Goal: Task Accomplishment & Management: Manage account settings

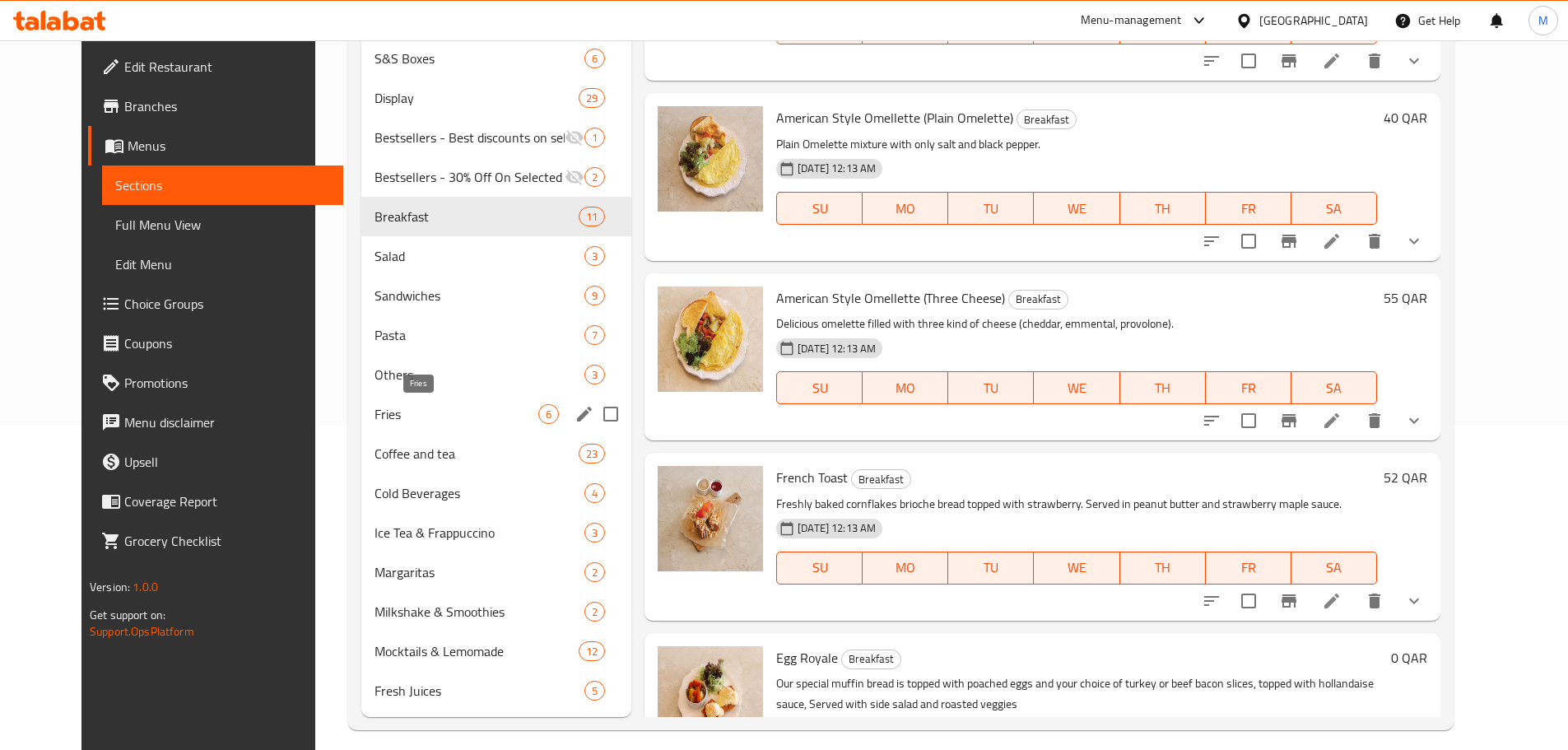
scroll to position [338, 0]
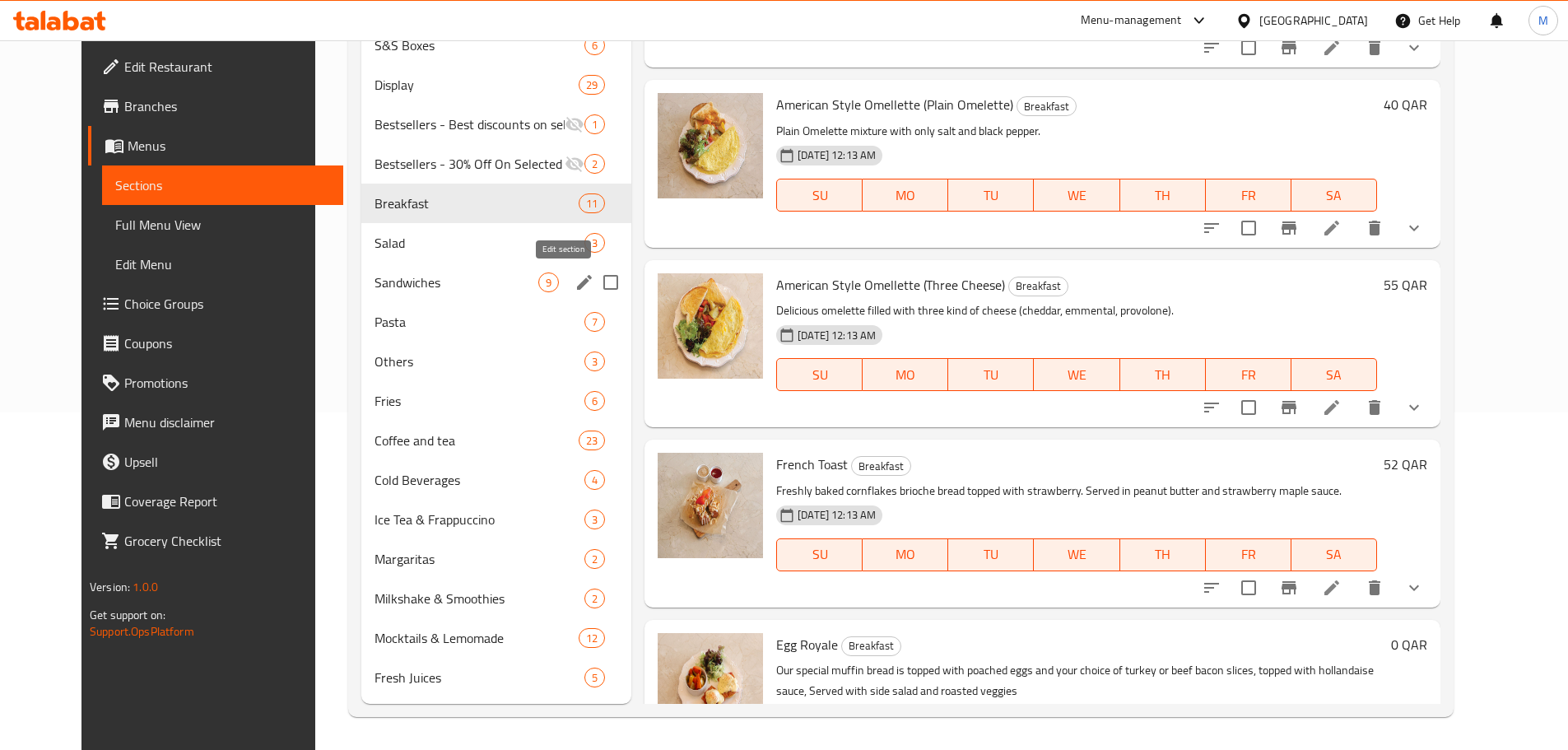
click at [574, 279] on icon "edit" at bounding box center [584, 282] width 20 height 20
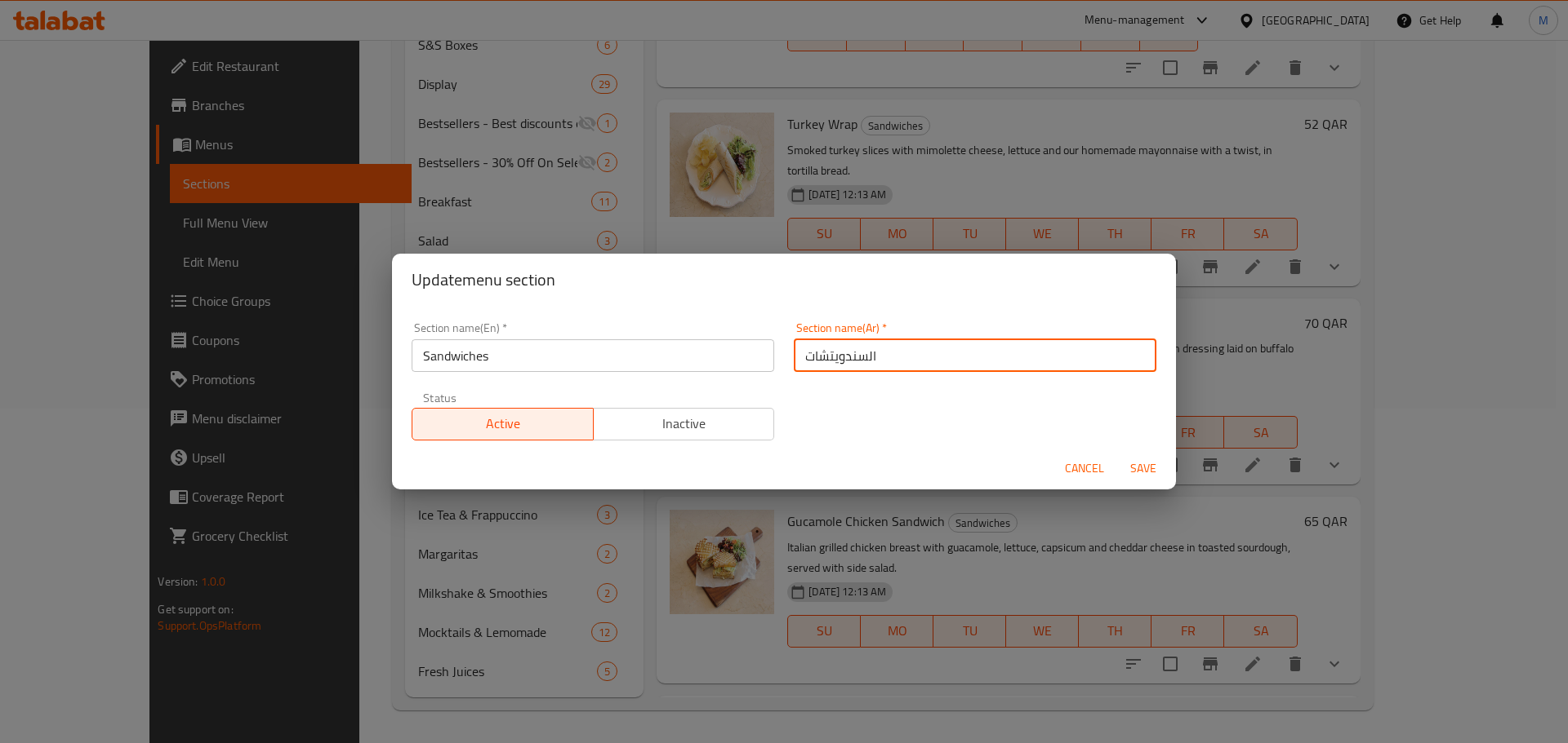
click at [862, 358] on input "السندويتشات" at bounding box center [975, 355] width 363 height 33
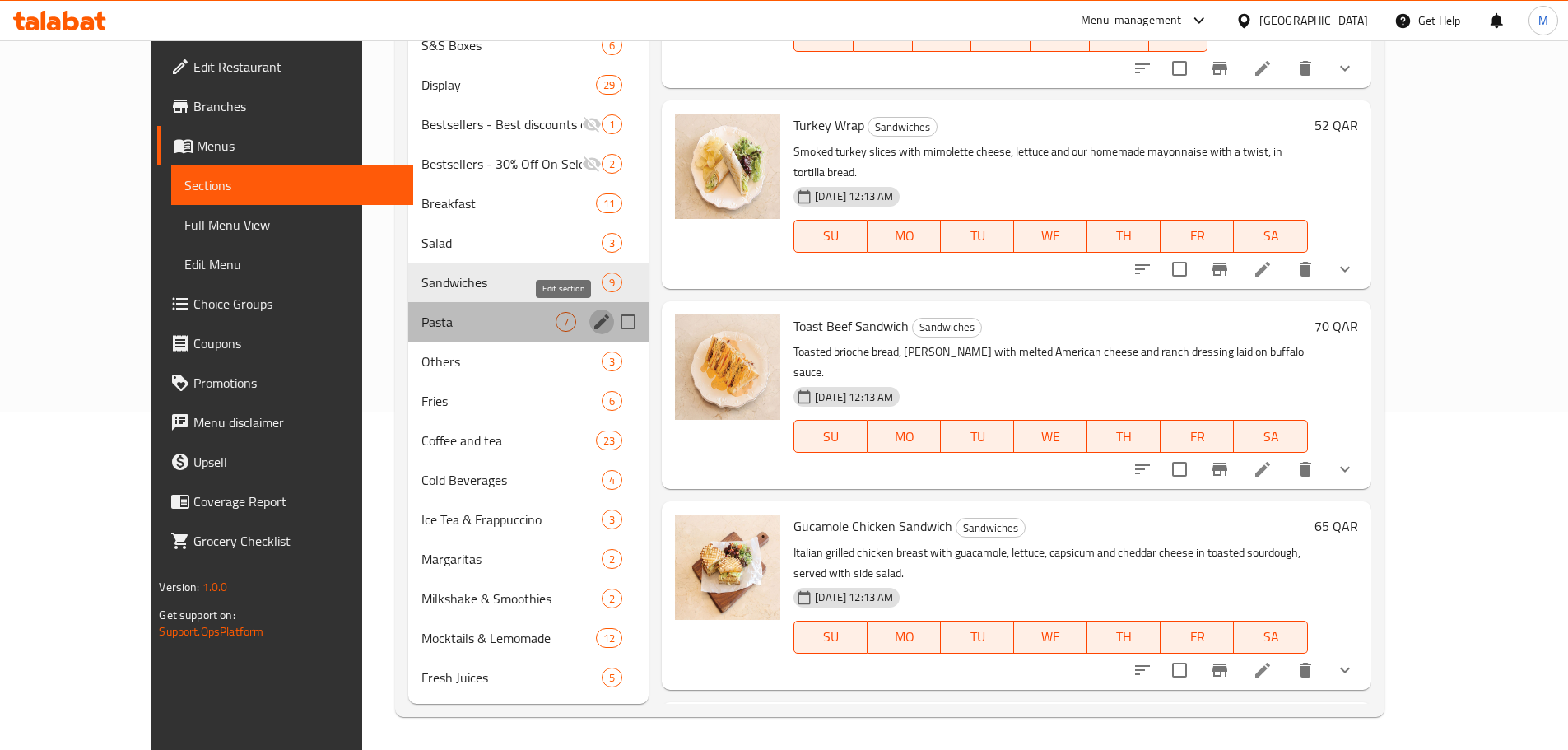
click at [592, 330] on icon "edit" at bounding box center [602, 322] width 20 height 20
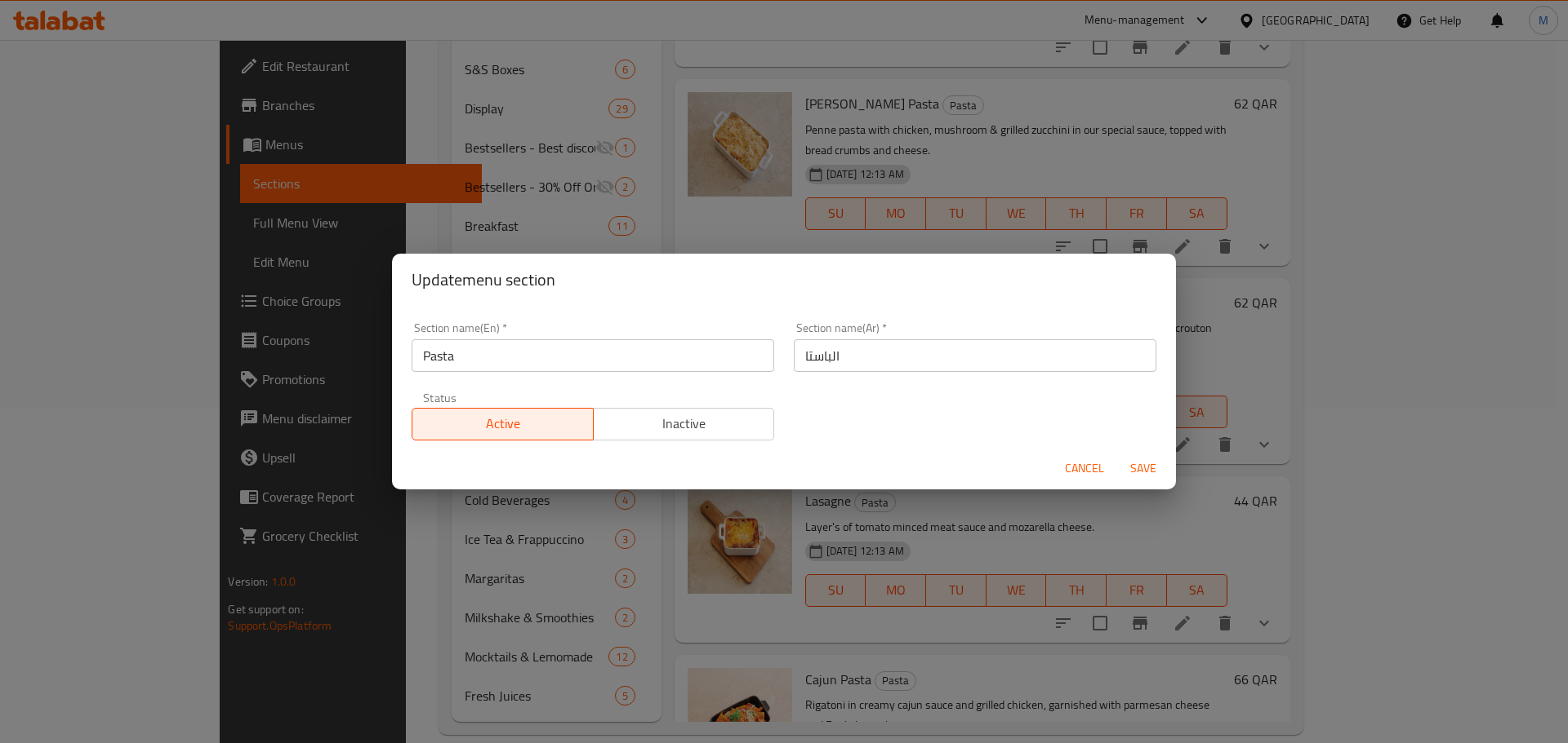
click at [829, 351] on input "الباستا" at bounding box center [975, 355] width 363 height 33
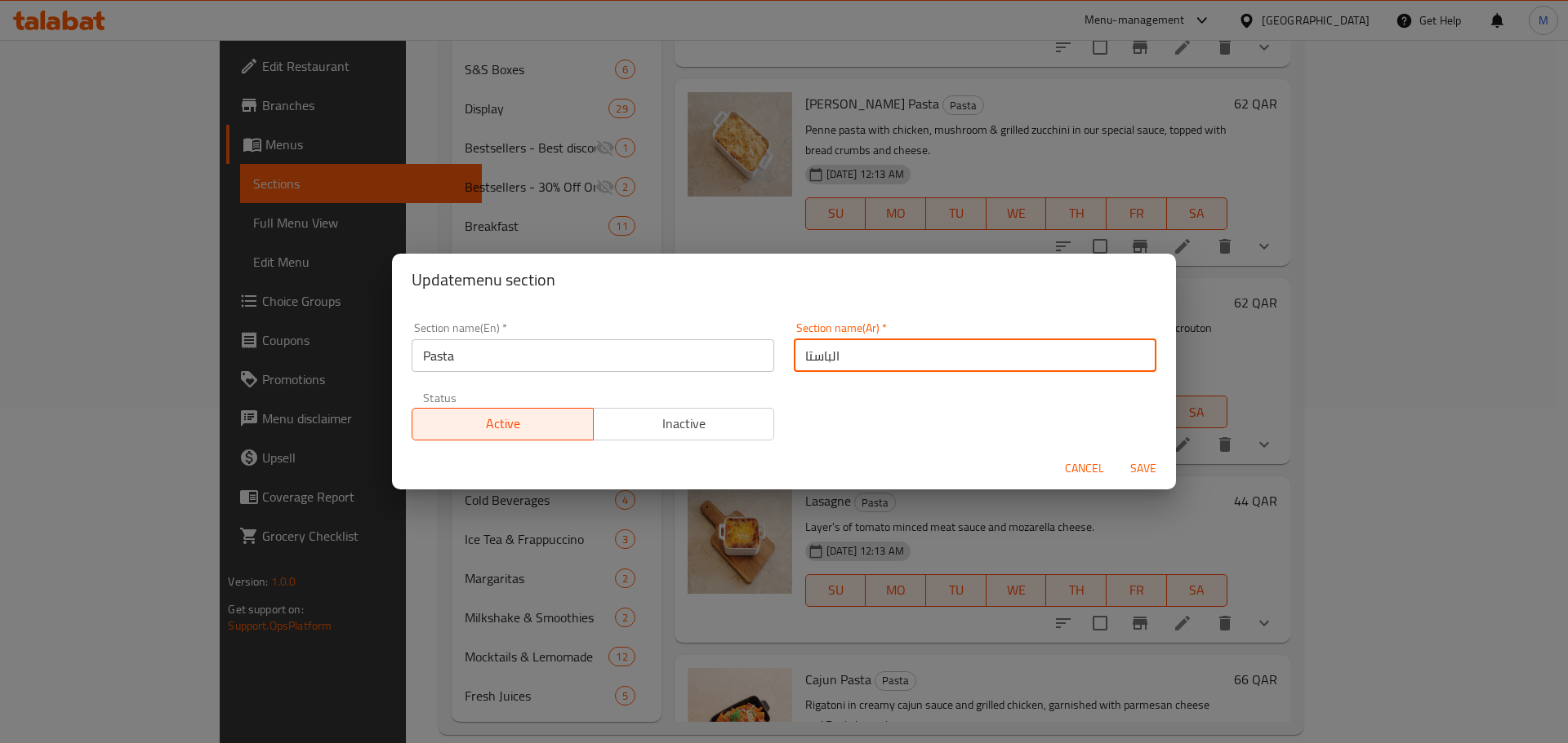
click at [829, 351] on input "الباستا" at bounding box center [975, 355] width 363 height 33
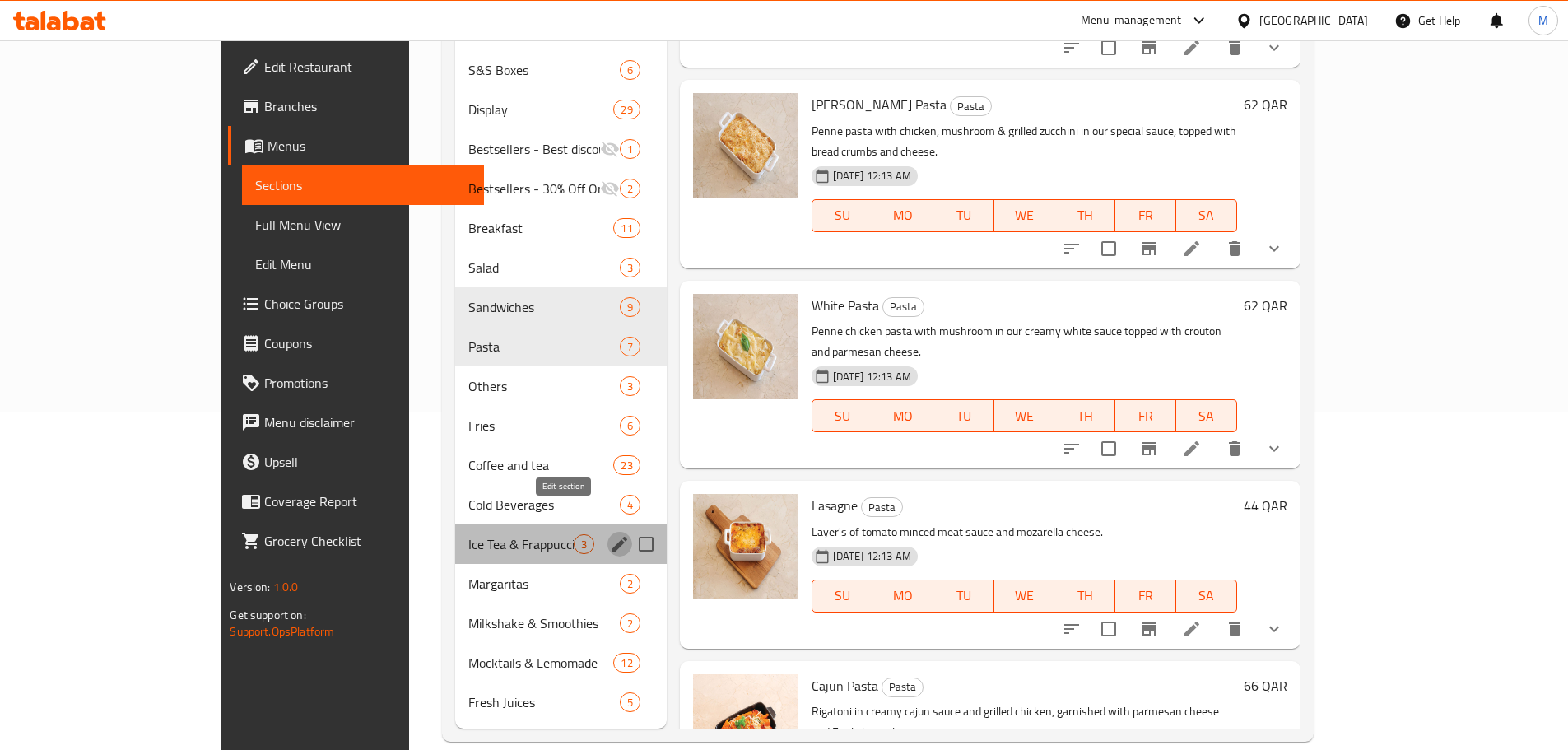
click at [610, 535] on icon "edit" at bounding box center [619, 544] width 20 height 20
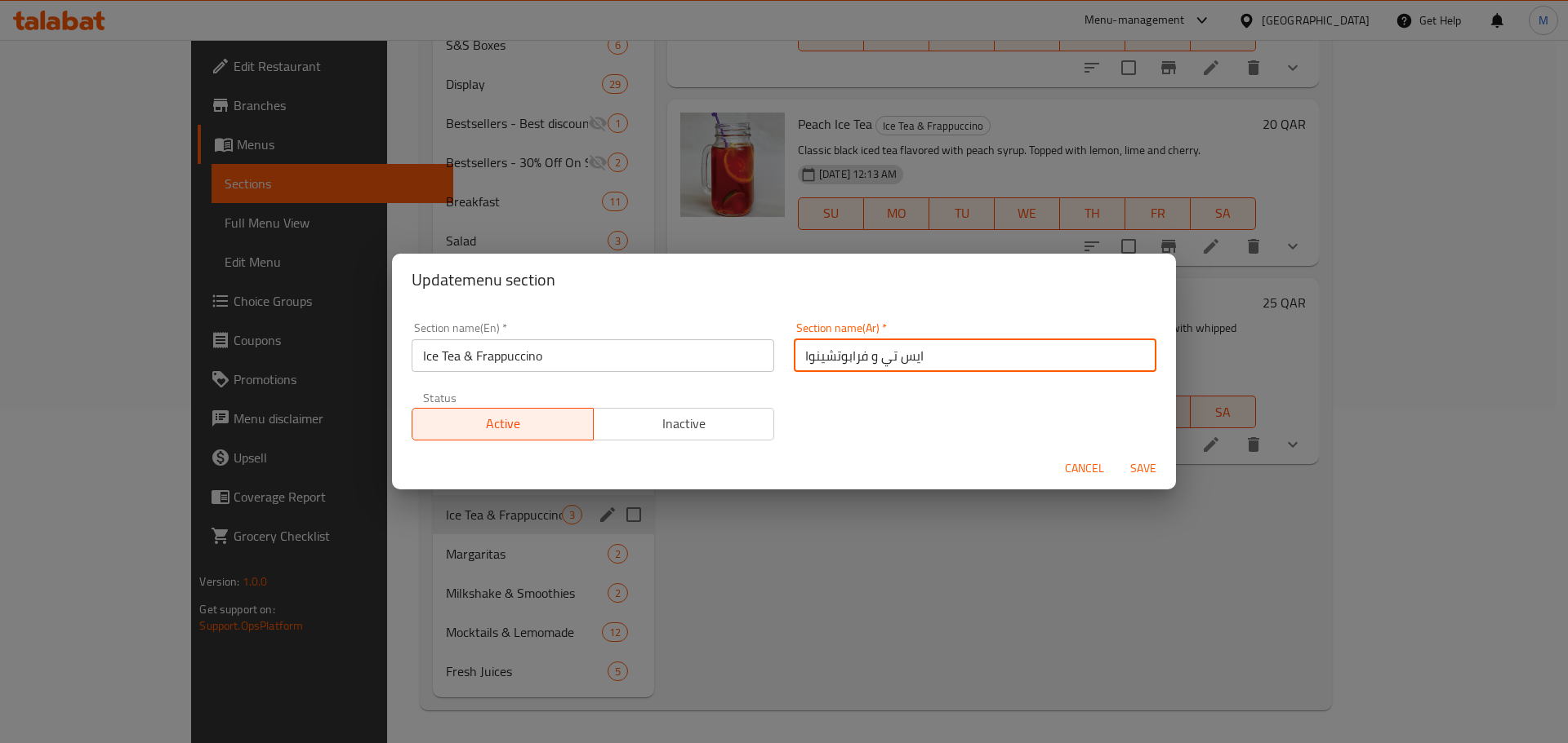
click at [853, 358] on input "ايس تي و فرابوتشينوا" at bounding box center [975, 355] width 363 height 33
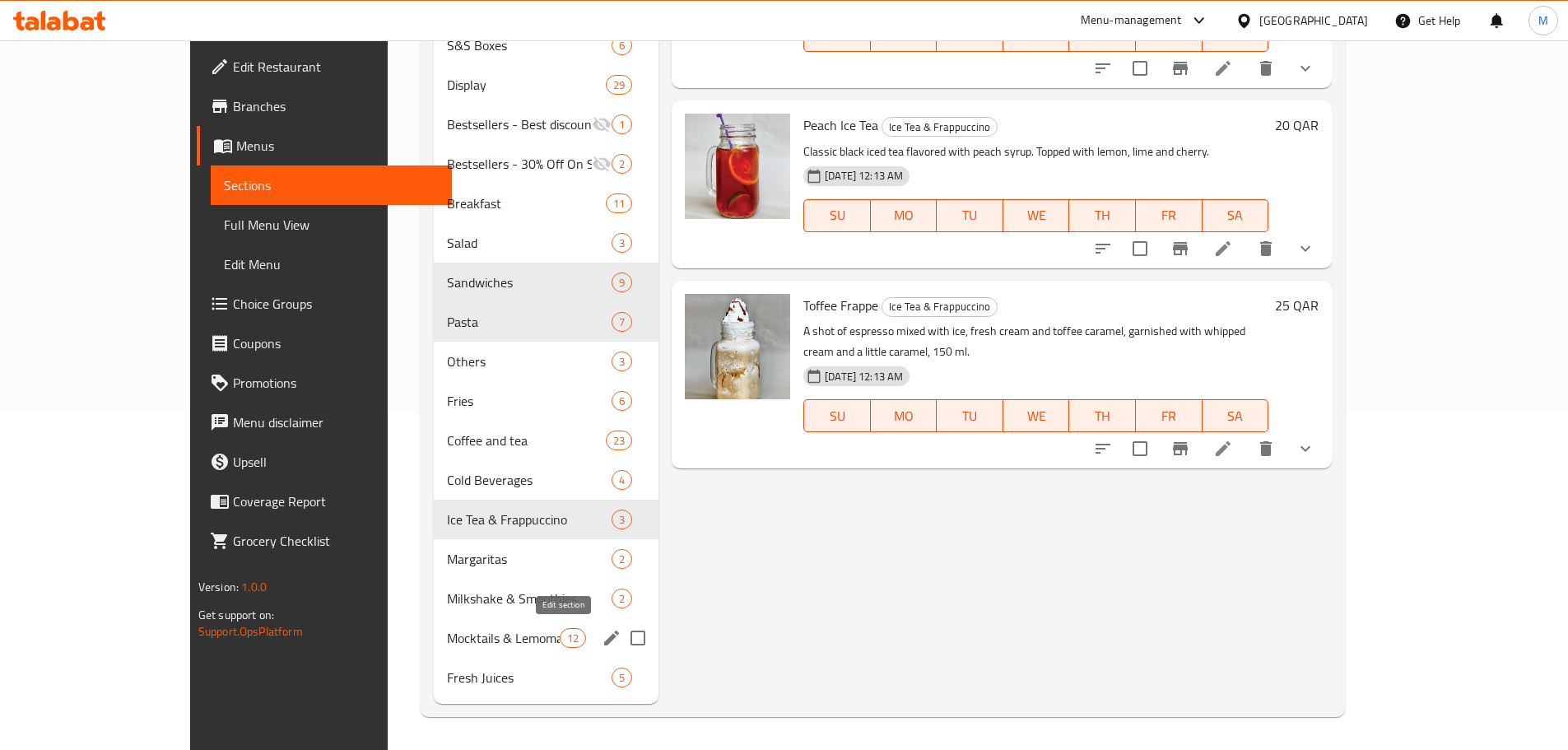
click at [602, 636] on icon "edit" at bounding box center [611, 638] width 20 height 20
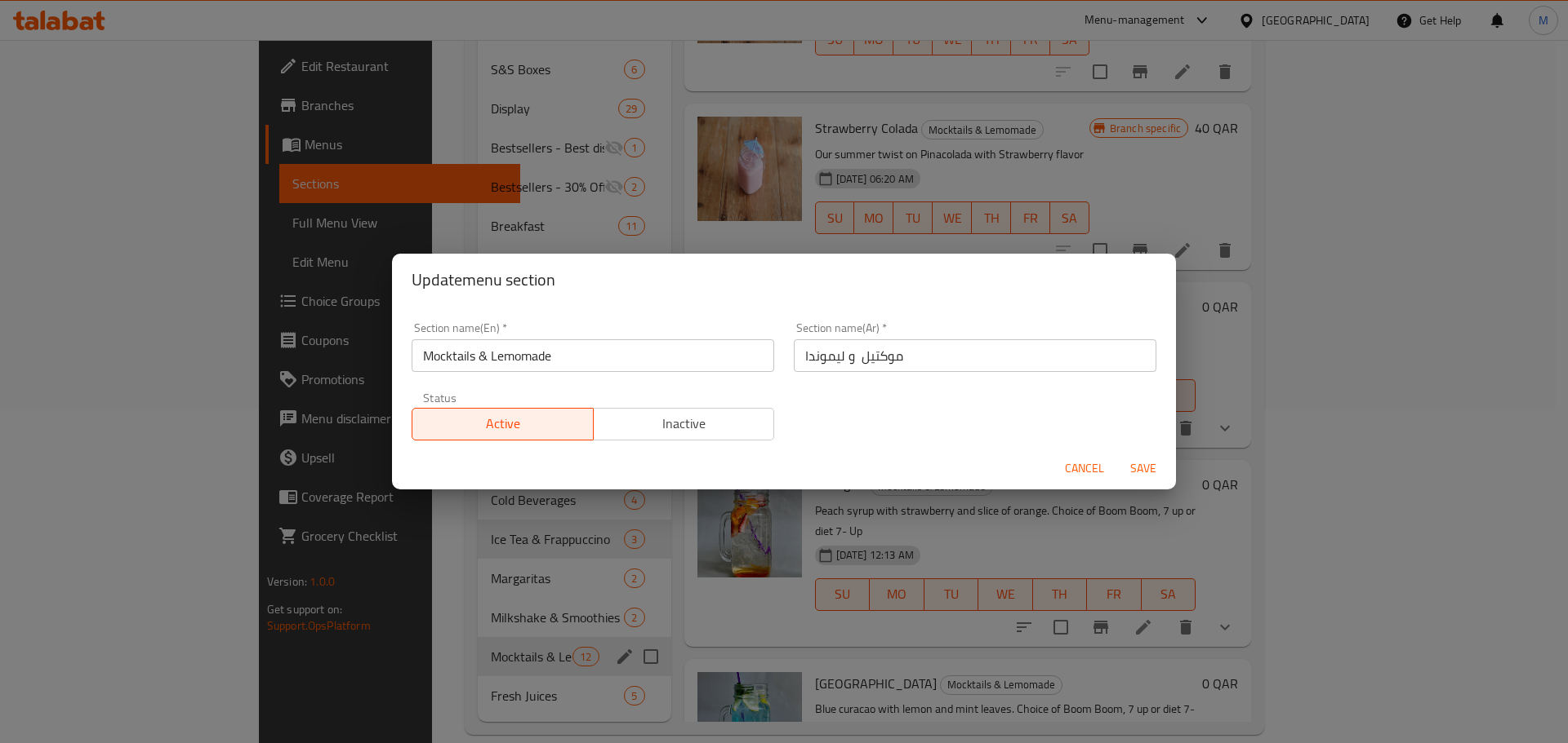
click at [878, 360] on input "موكتيل و ليموندا" at bounding box center [975, 355] width 363 height 33
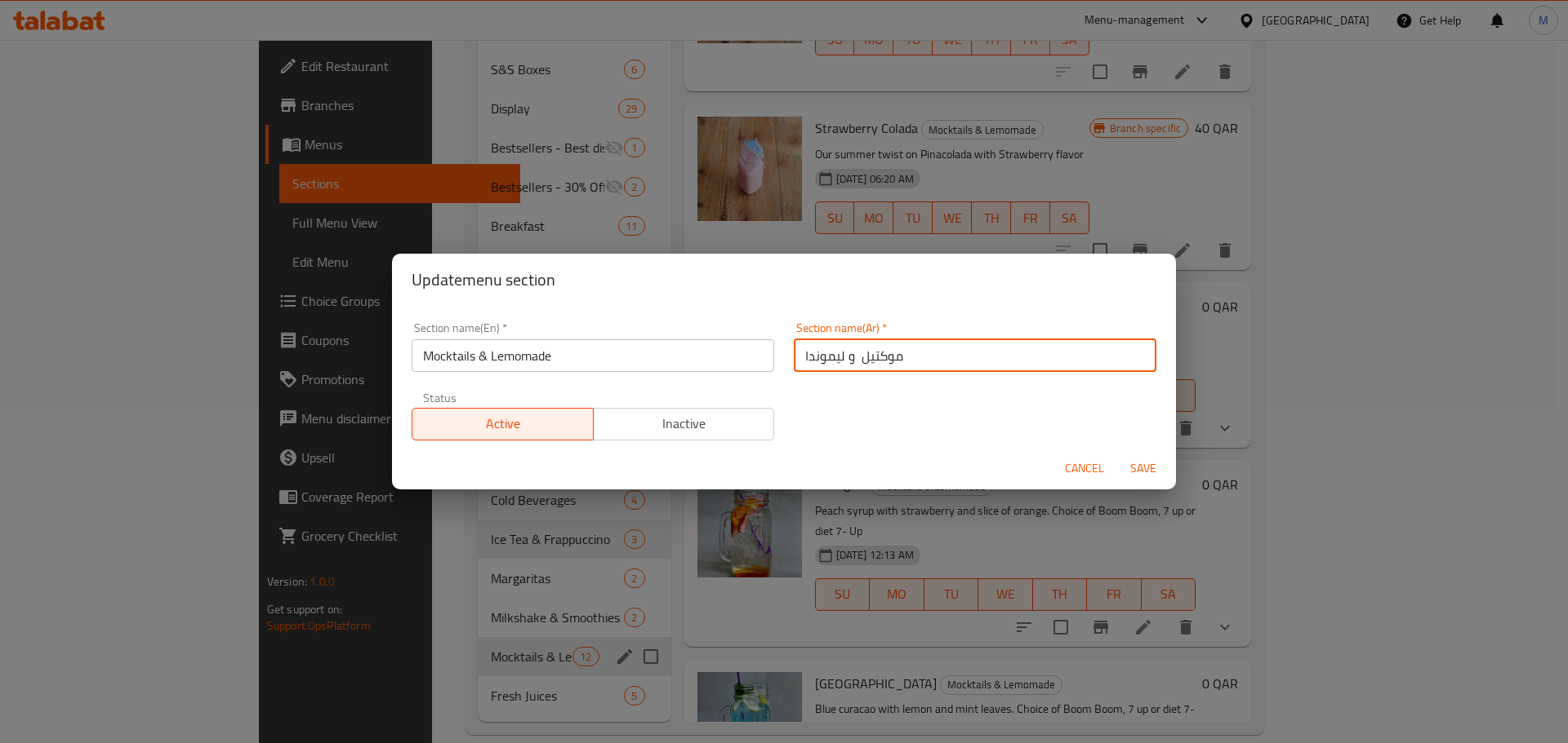
click at [878, 360] on input "موكتيل و ليموندا" at bounding box center [975, 355] width 363 height 33
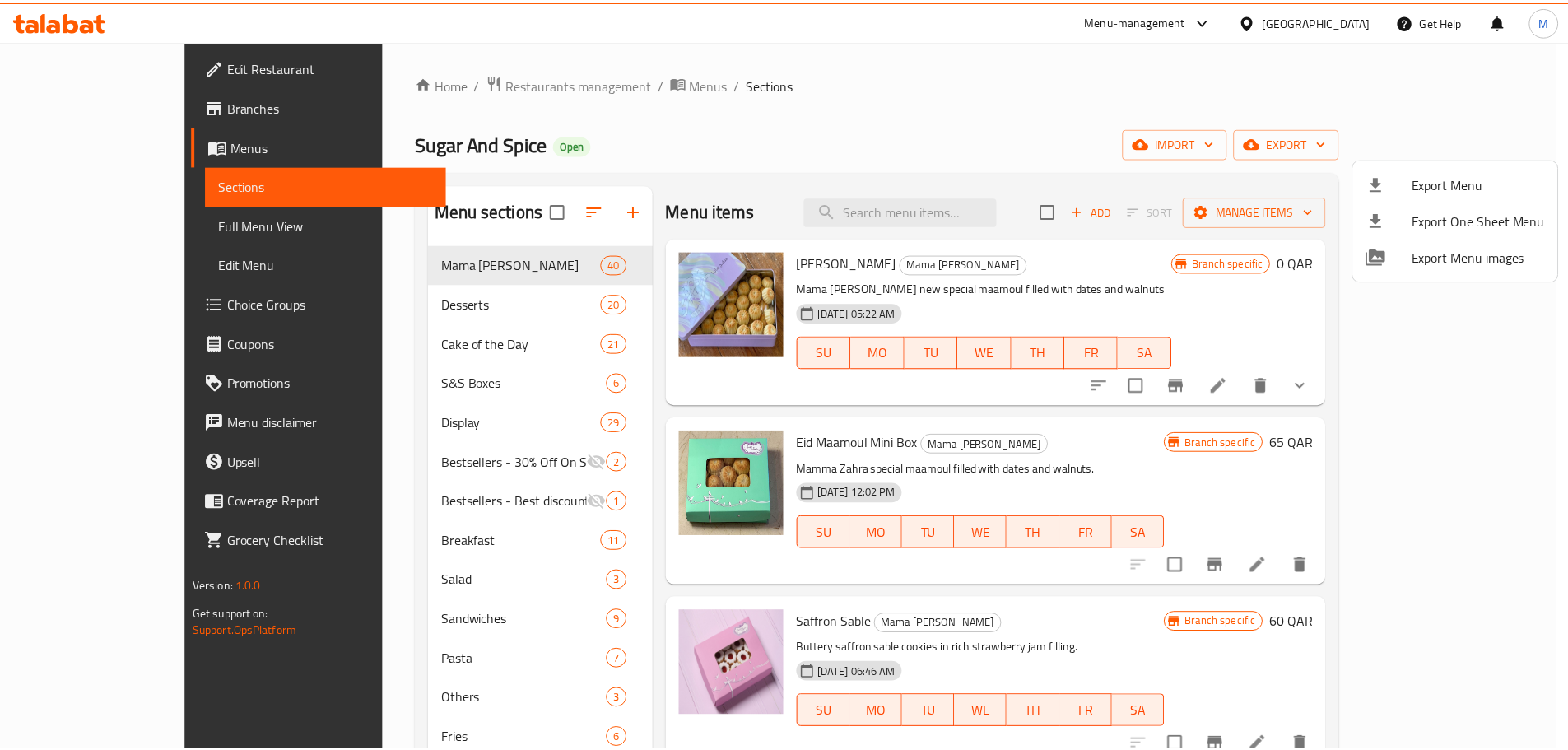
scroll to position [2224, 0]
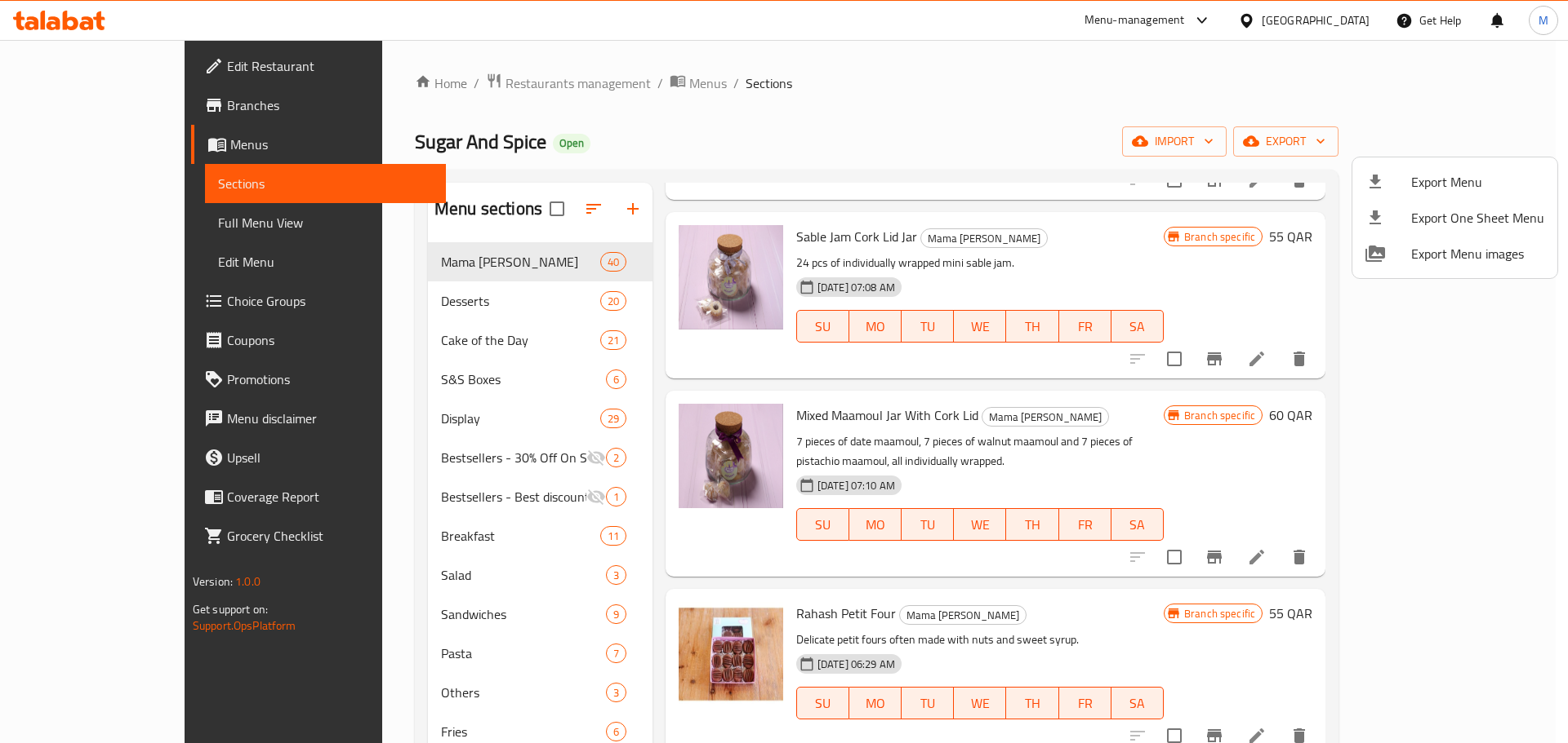
click at [291, 394] on div at bounding box center [784, 371] width 1568 height 743
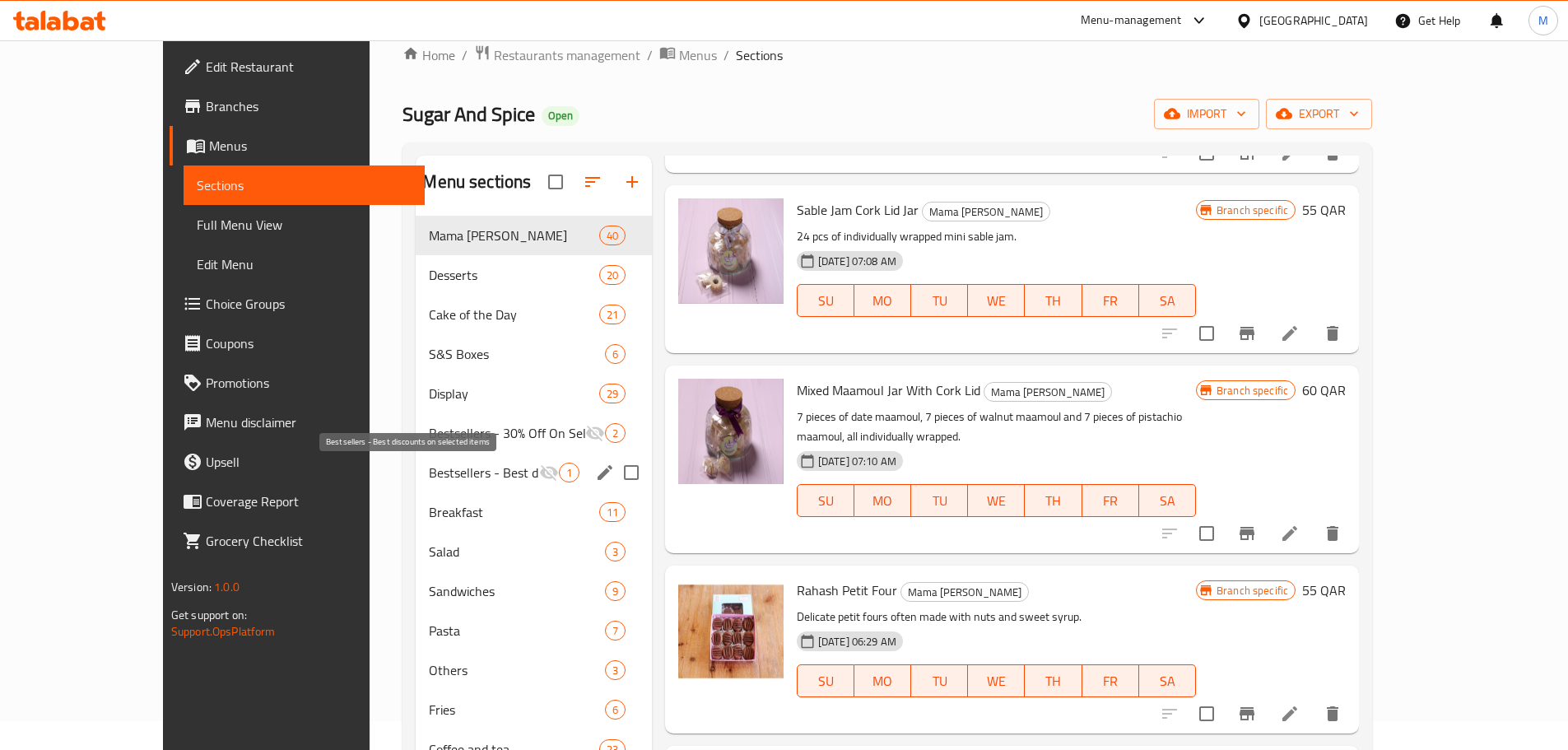
scroll to position [0, 0]
